Goal: Navigation & Orientation: Find specific page/section

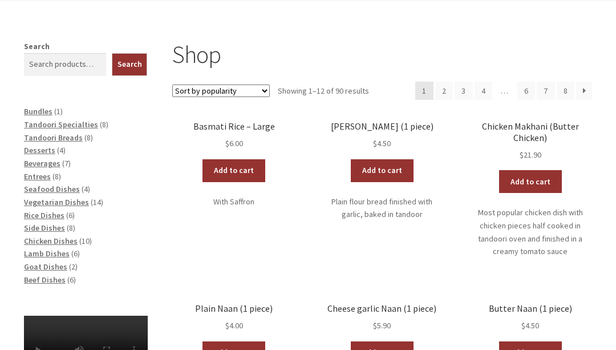
scroll to position [171, 0]
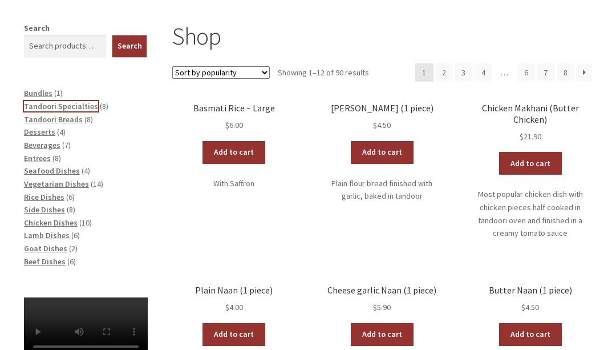
click at [38, 107] on span "Tandoori Specialties" at bounding box center [61, 106] width 74 height 10
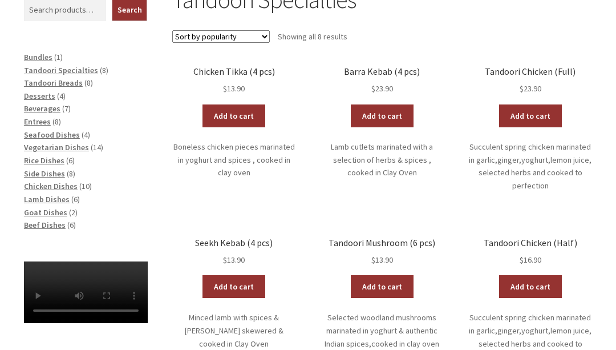
scroll to position [228, 0]
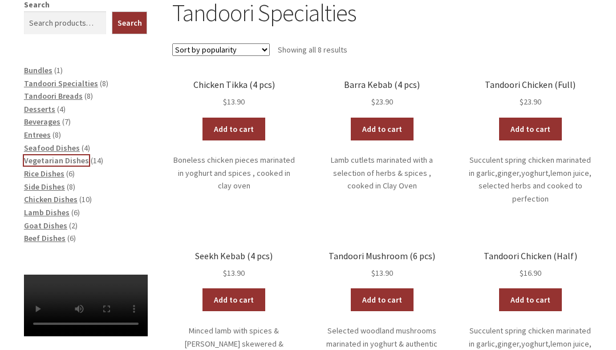
click at [46, 159] on span "Vegetarian Dishes" at bounding box center [56, 160] width 65 height 10
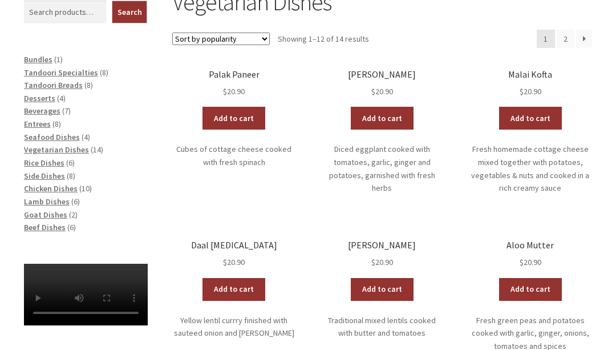
scroll to position [228, 0]
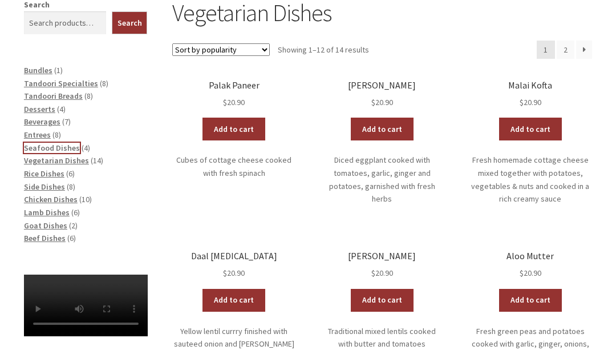
click at [32, 148] on span "Seafood Dishes" at bounding box center [52, 148] width 56 height 10
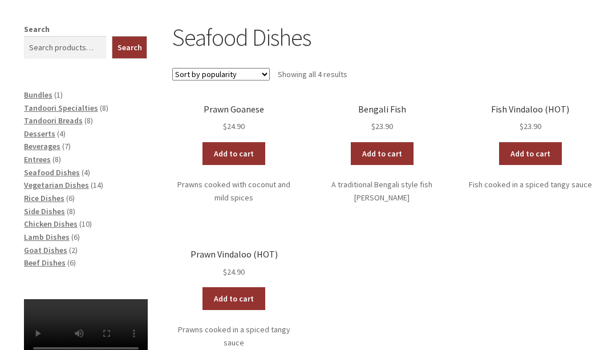
scroll to position [171, 0]
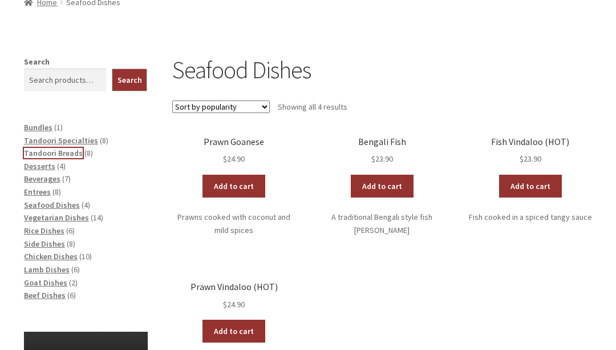
click at [45, 152] on span "Tandoori Breads" at bounding box center [53, 153] width 59 height 10
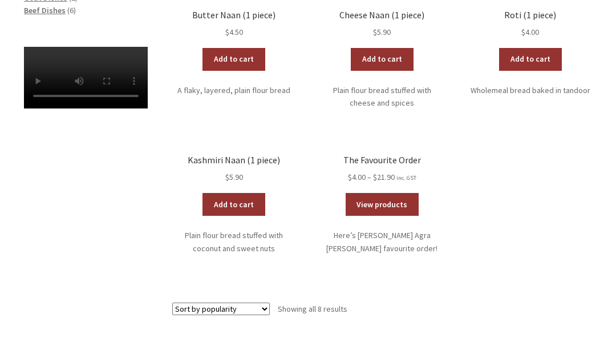
scroll to position [456, 0]
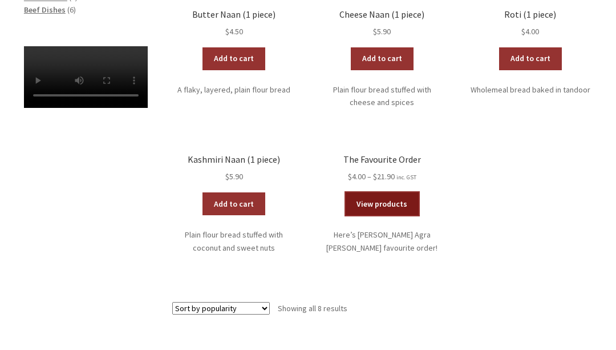
click at [374, 193] on link "View products" at bounding box center [383, 203] width 74 height 23
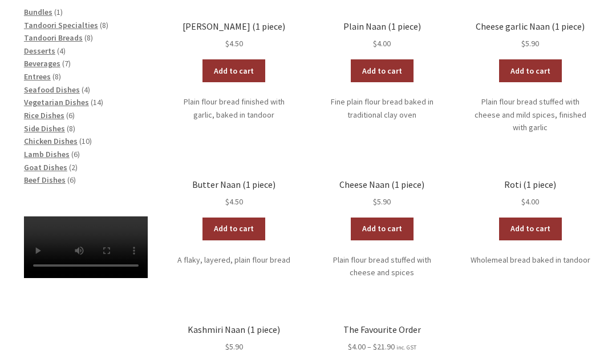
scroll to position [285, 0]
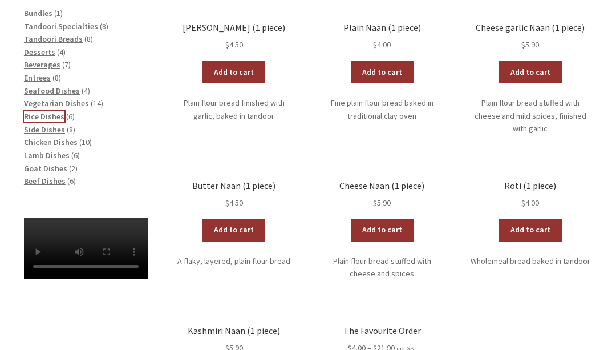
click at [38, 117] on span "Rice Dishes" at bounding box center [44, 116] width 41 height 10
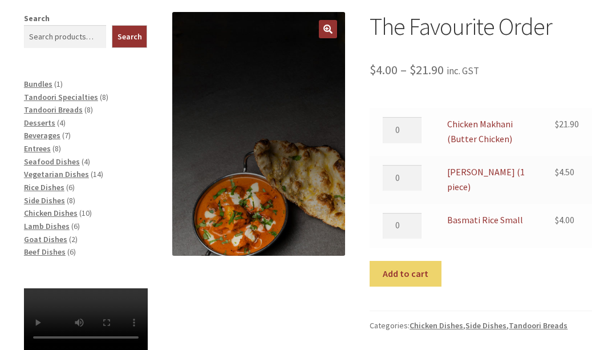
scroll to position [228, 0]
